Goal: Task Accomplishment & Management: Use online tool/utility

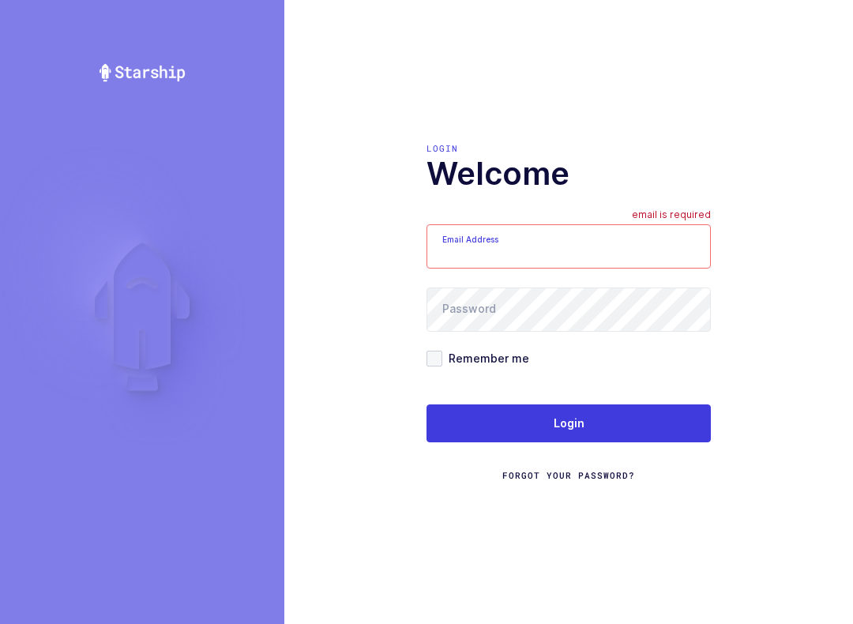
type input "[EMAIL_ADDRESS][DOMAIN_NAME]"
click at [627, 418] on button "Login" at bounding box center [569, 423] width 284 height 38
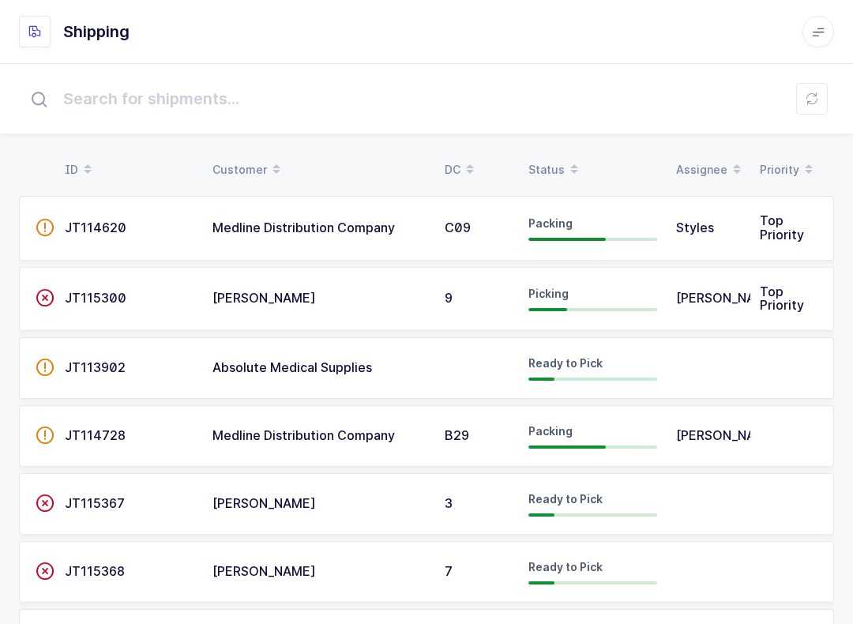
click at [565, 173] on span at bounding box center [574, 169] width 19 height 27
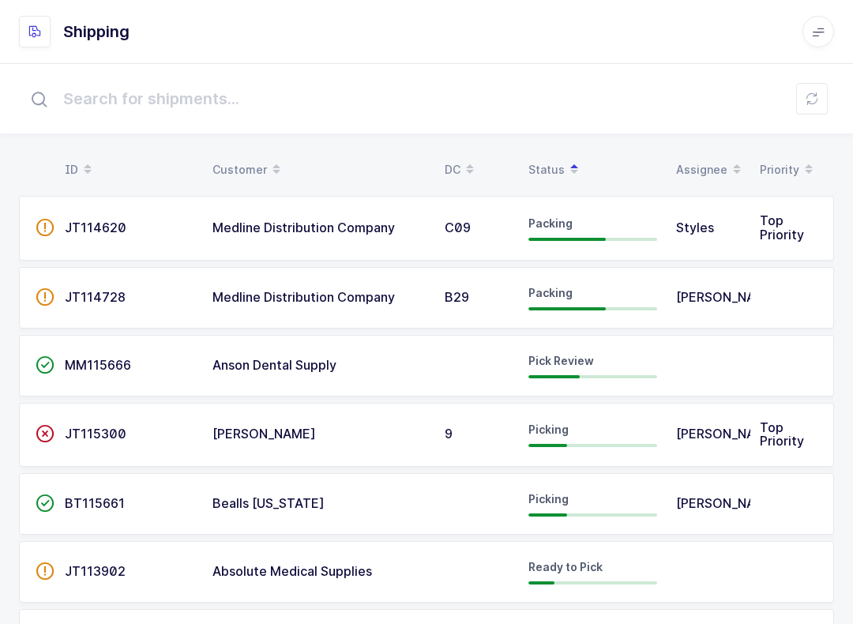
click at [66, 360] on span "MM115666" at bounding box center [98, 365] width 66 height 16
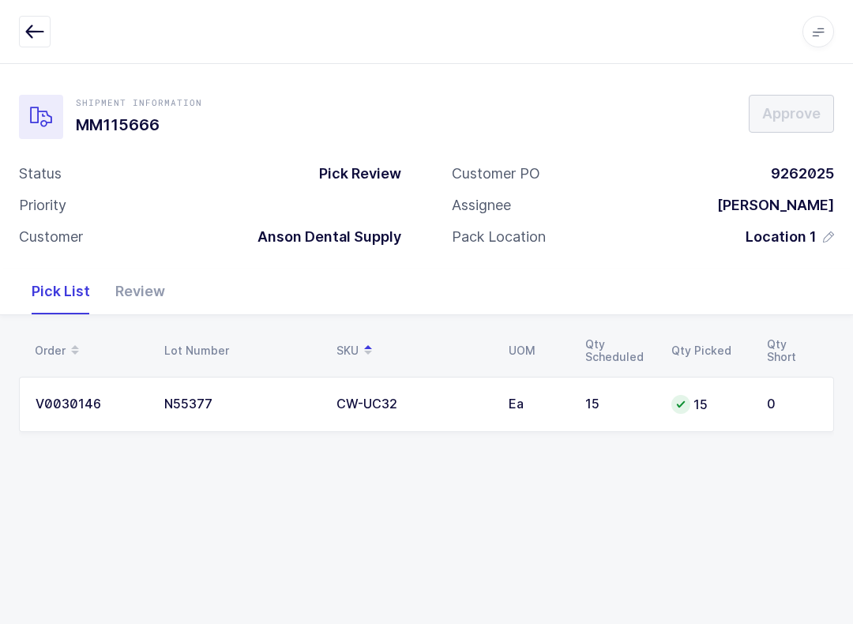
click at [163, 286] on div "Review" at bounding box center [140, 292] width 75 height 46
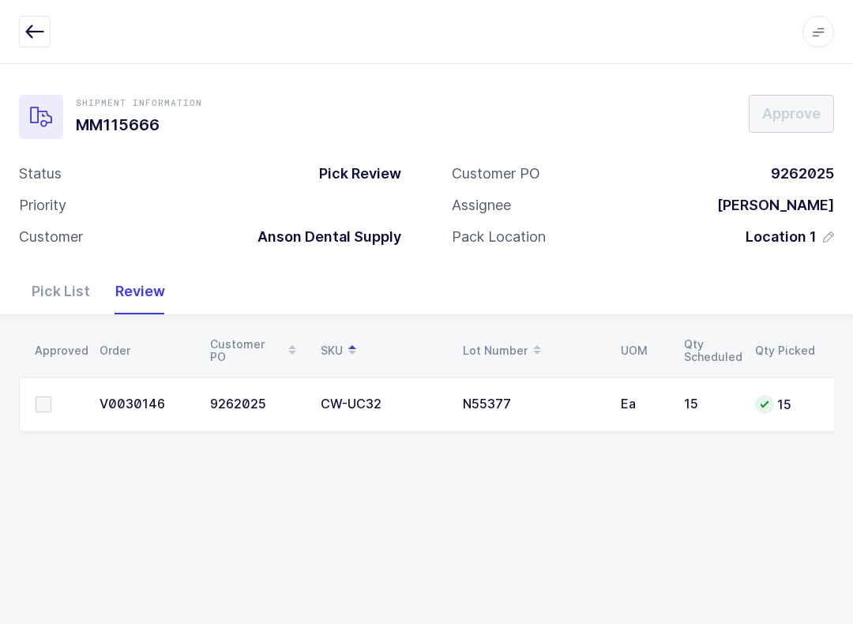
click at [60, 400] on label at bounding box center [58, 404] width 45 height 16
click at [51, 396] on input "checkbox" at bounding box center [51, 396] width 0 height 0
click at [816, 100] on button "Approve" at bounding box center [791, 114] width 85 height 38
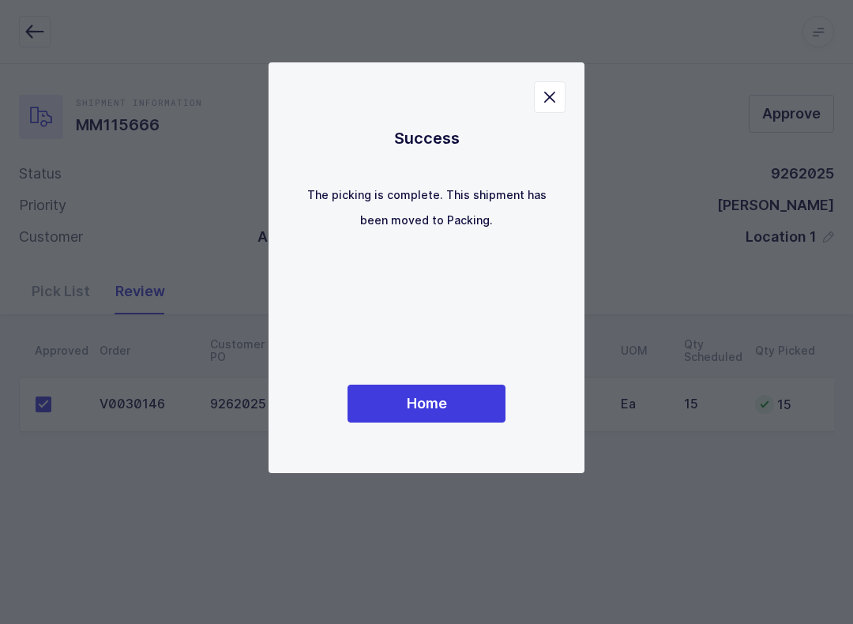
click at [455, 393] on button "Home" at bounding box center [427, 404] width 158 height 38
